Goal: Find specific page/section: Find specific page/section

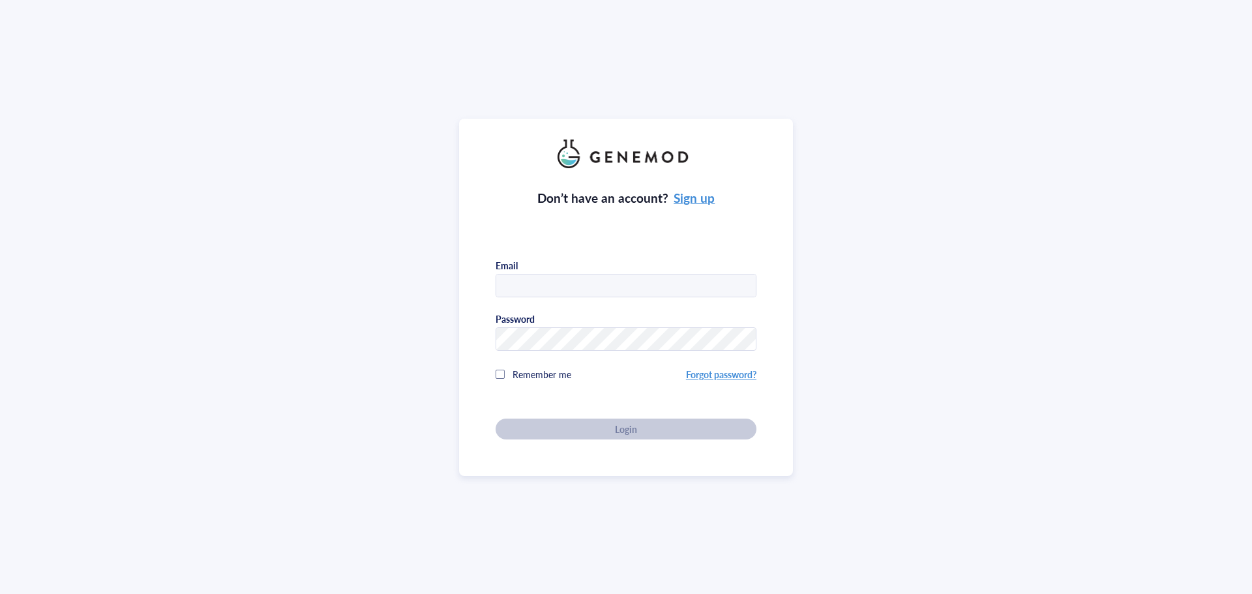
type input "[PERSON_NAME][EMAIL_ADDRESS][DOMAIN_NAME]"
click at [628, 429] on div "Don’t have an account? Sign up Email [PERSON_NAME][EMAIL_ADDRESS][DOMAIN_NAME] …" at bounding box center [625, 303] width 261 height 271
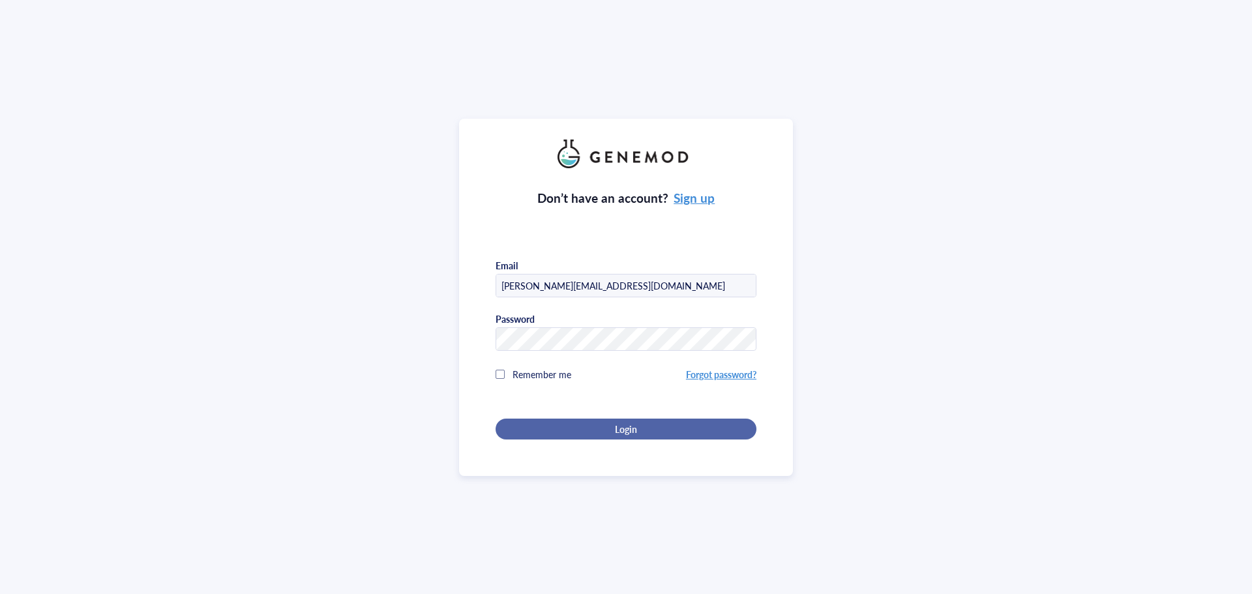
click at [622, 427] on span "Login" at bounding box center [626, 429] width 22 height 12
